Goal: Transaction & Acquisition: Purchase product/service

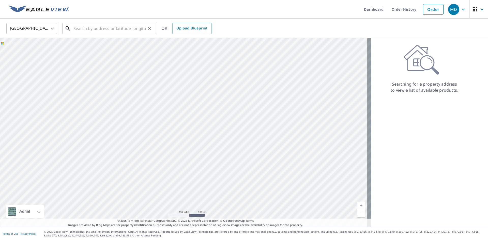
click at [114, 27] on input "text" at bounding box center [109, 28] width 72 height 14
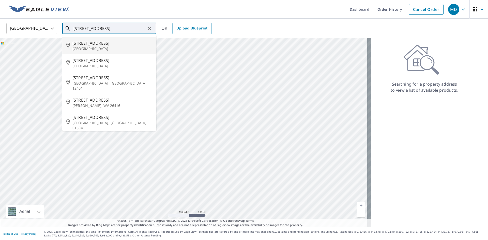
click at [81, 50] on p "[GEOGRAPHIC_DATA]" at bounding box center [112, 48] width 80 height 5
type input "[STREET_ADDRESS]"
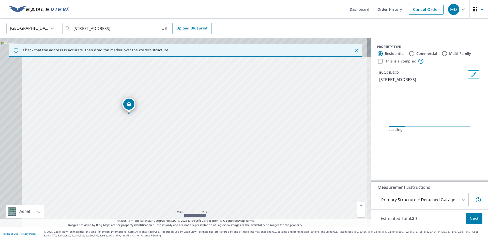
drag, startPoint x: 103, startPoint y: 116, endPoint x: 142, endPoint y: 148, distance: 50.5
click at [142, 148] on div "[STREET_ADDRESS]" at bounding box center [185, 132] width 371 height 189
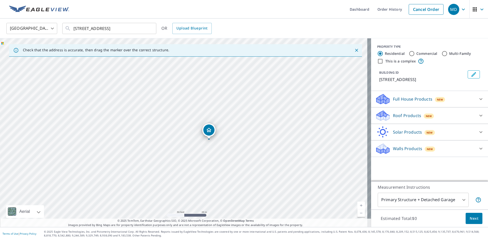
click at [479, 118] on icon at bounding box center [481, 116] width 6 height 6
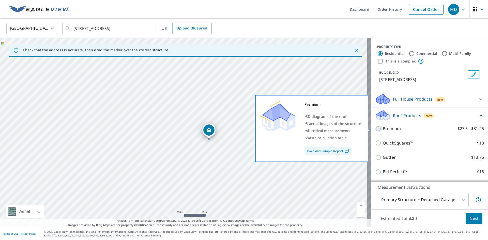
click at [376, 128] on input "Premium $27.5 - $81.25" at bounding box center [379, 129] width 8 height 6
checkbox input "true"
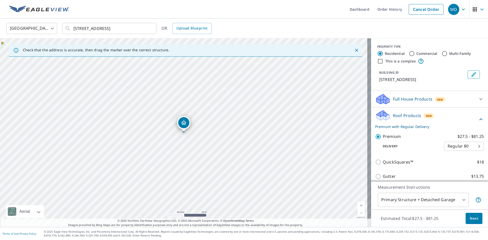
click at [470, 216] on span "Next" at bounding box center [474, 219] width 9 height 6
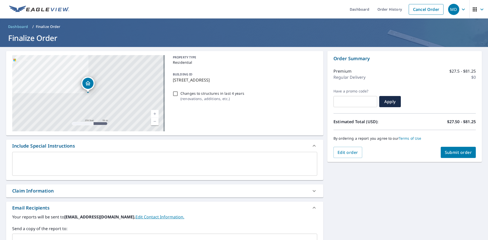
click at [451, 155] on span "Submit order" at bounding box center [458, 153] width 27 height 6
